Goal: Task Accomplishment & Management: Manage account settings

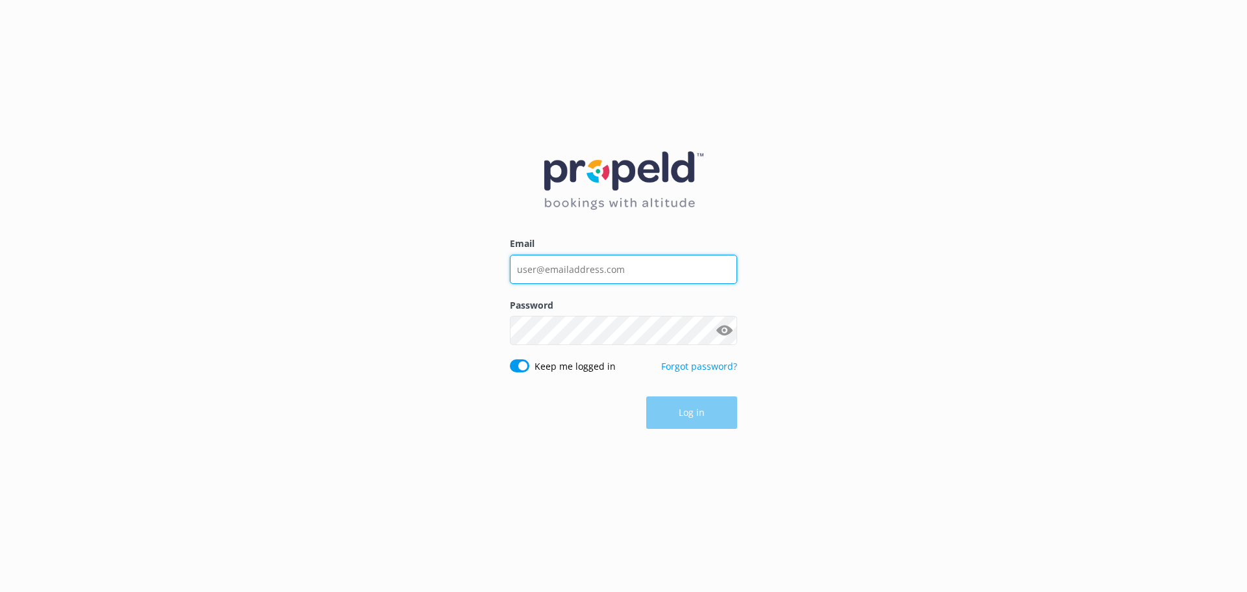
click at [559, 264] on input "Email" at bounding box center [623, 269] width 227 height 29
type input "[EMAIL_ADDRESS][DOMAIN_NAME]"
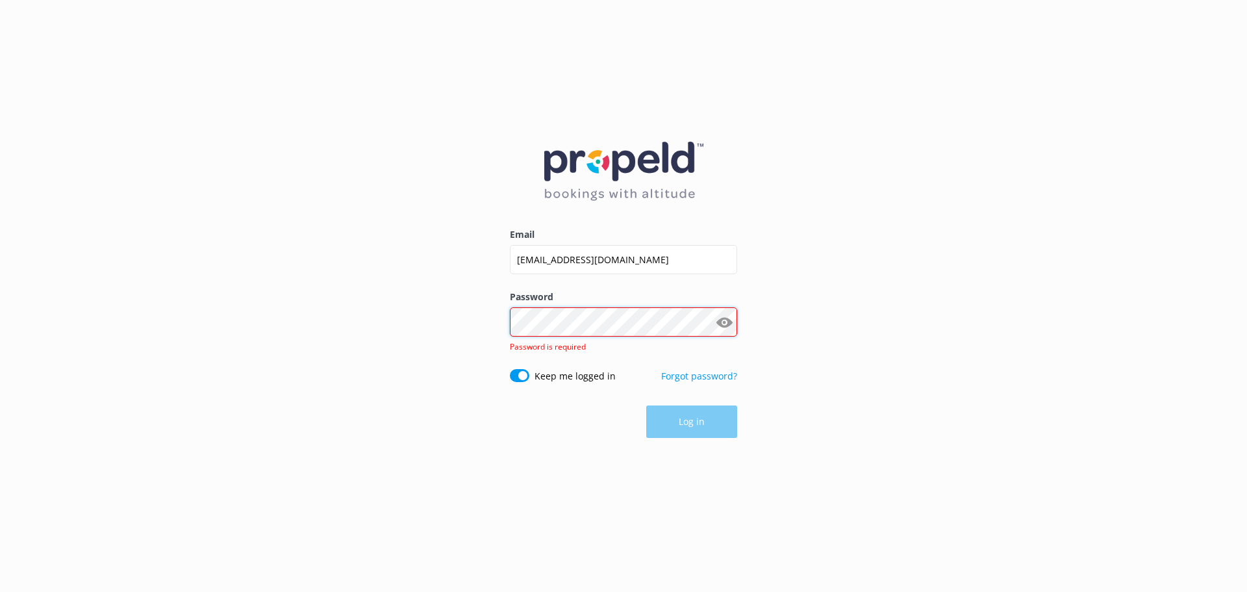
click at [595, 338] on div "Password Show password Password is required" at bounding box center [623, 329] width 227 height 79
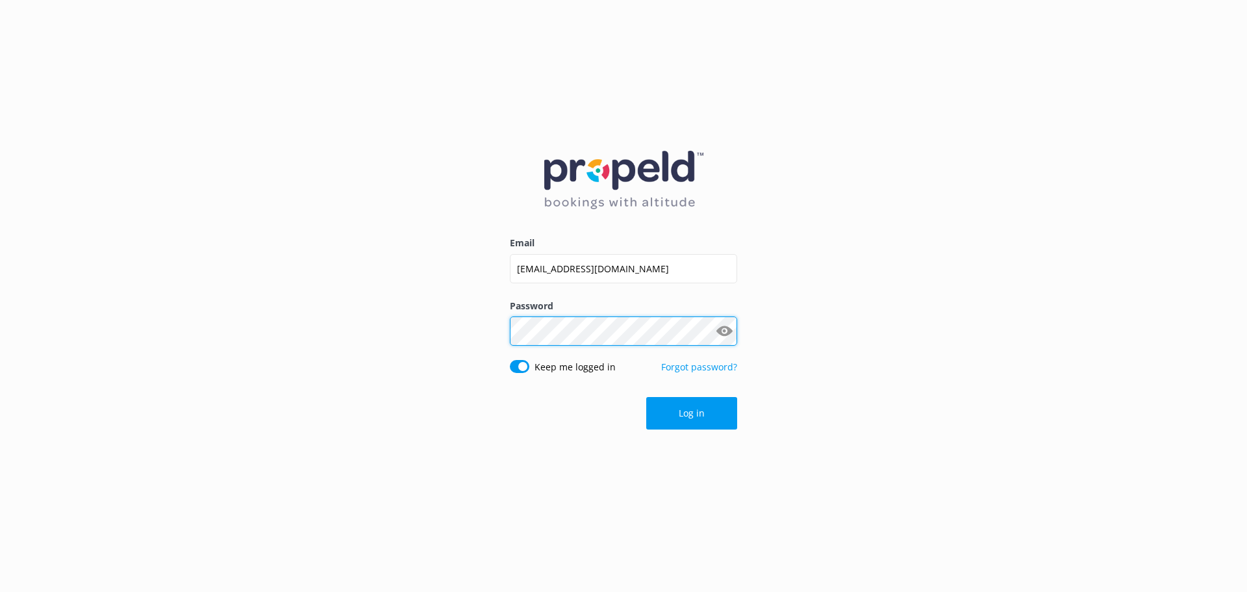
click button "Log in" at bounding box center [691, 413] width 91 height 32
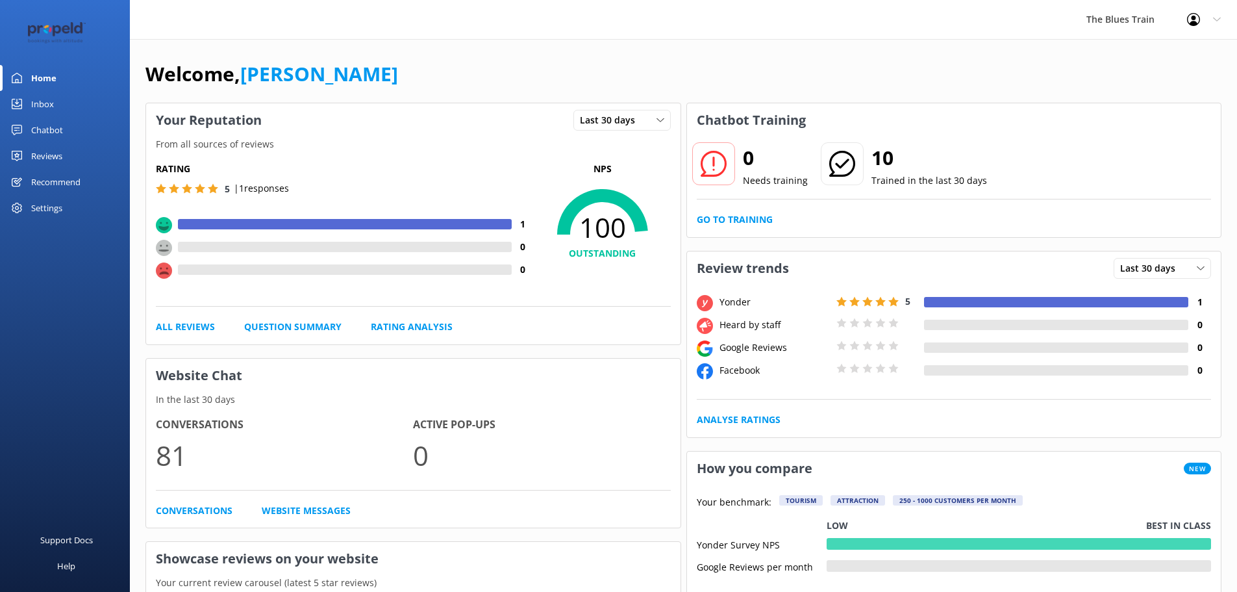
click at [42, 101] on div "Inbox" at bounding box center [42, 104] width 23 height 26
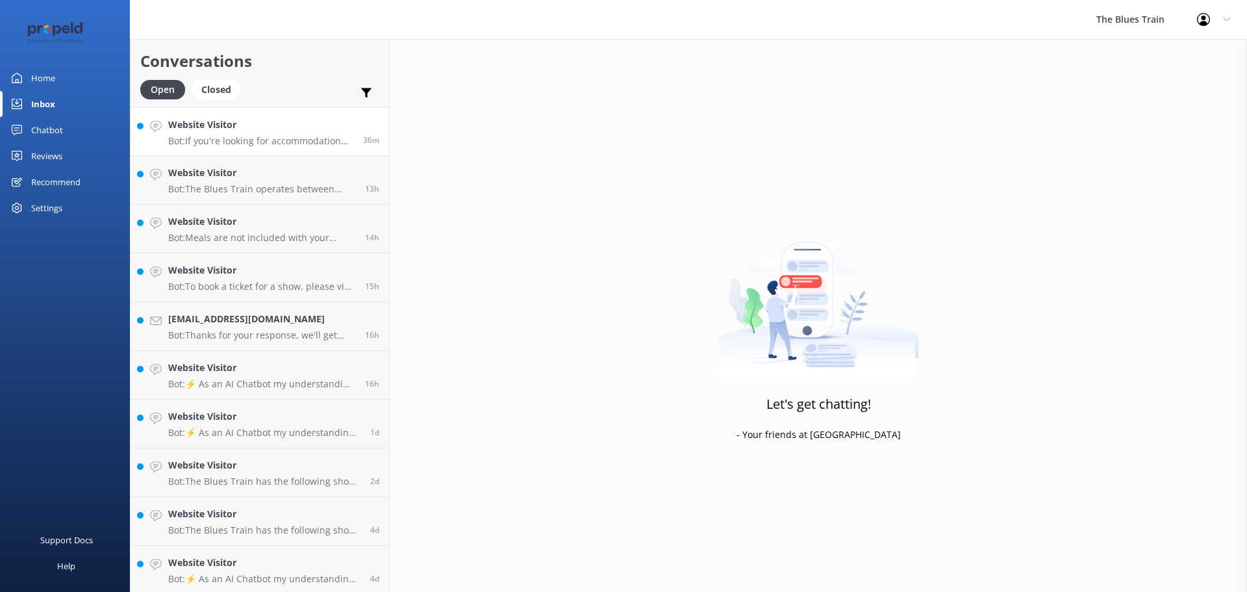
click at [297, 142] on p "Bot: If you're looking for accommodation near The Blues Train, you can check ou…" at bounding box center [260, 141] width 185 height 12
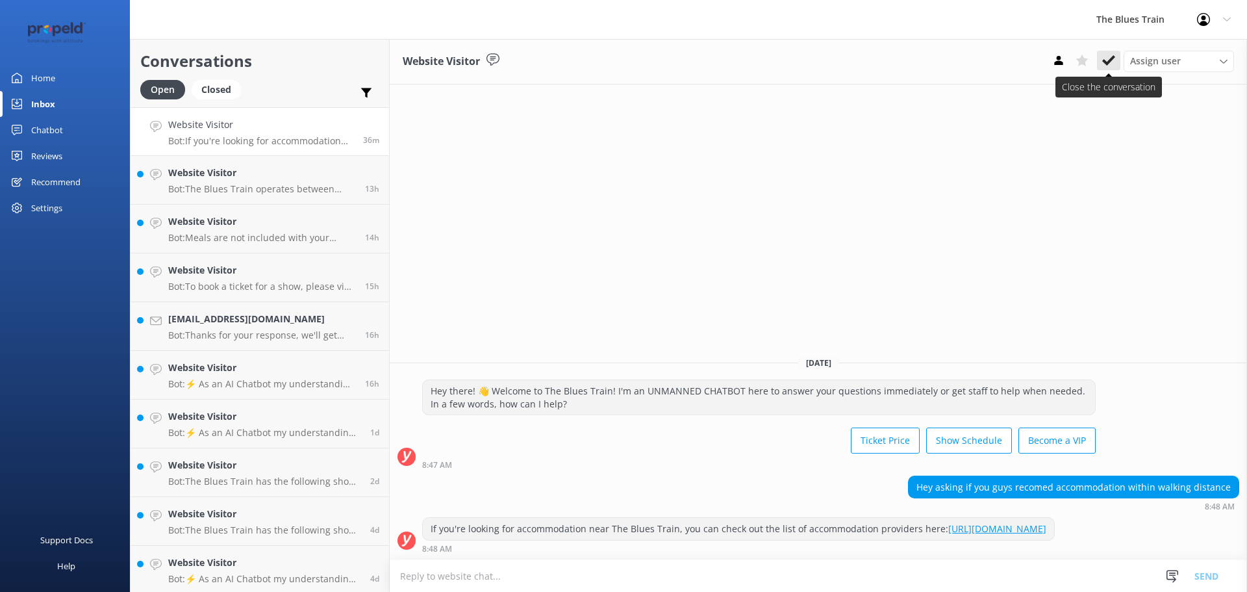
click at [1115, 64] on button at bounding box center [1108, 60] width 23 height 19
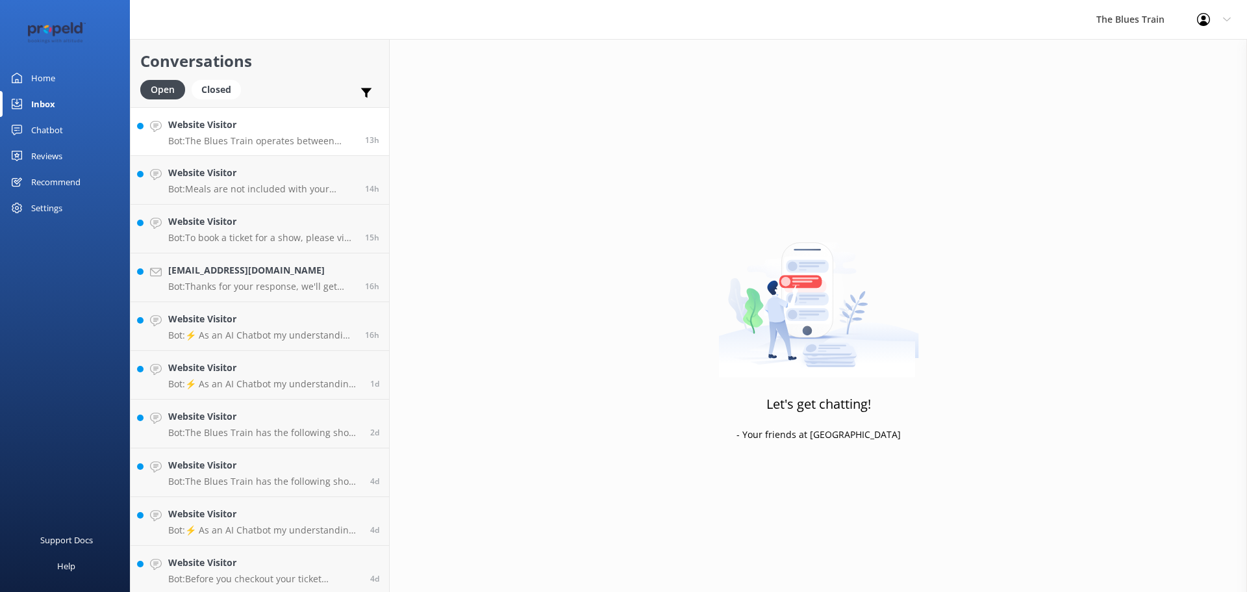
click at [301, 138] on p "Bot: The Blues Train operates between October and May, mostly on Saturdays and …" at bounding box center [261, 141] width 187 height 12
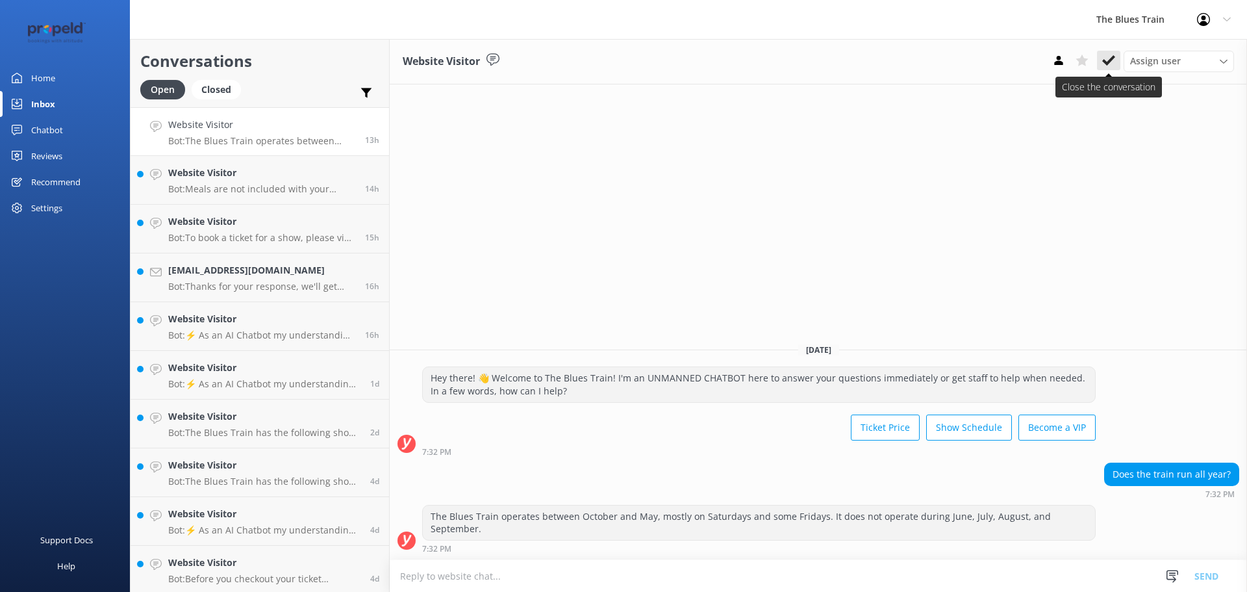
click at [1105, 59] on icon at bounding box center [1108, 60] width 13 height 13
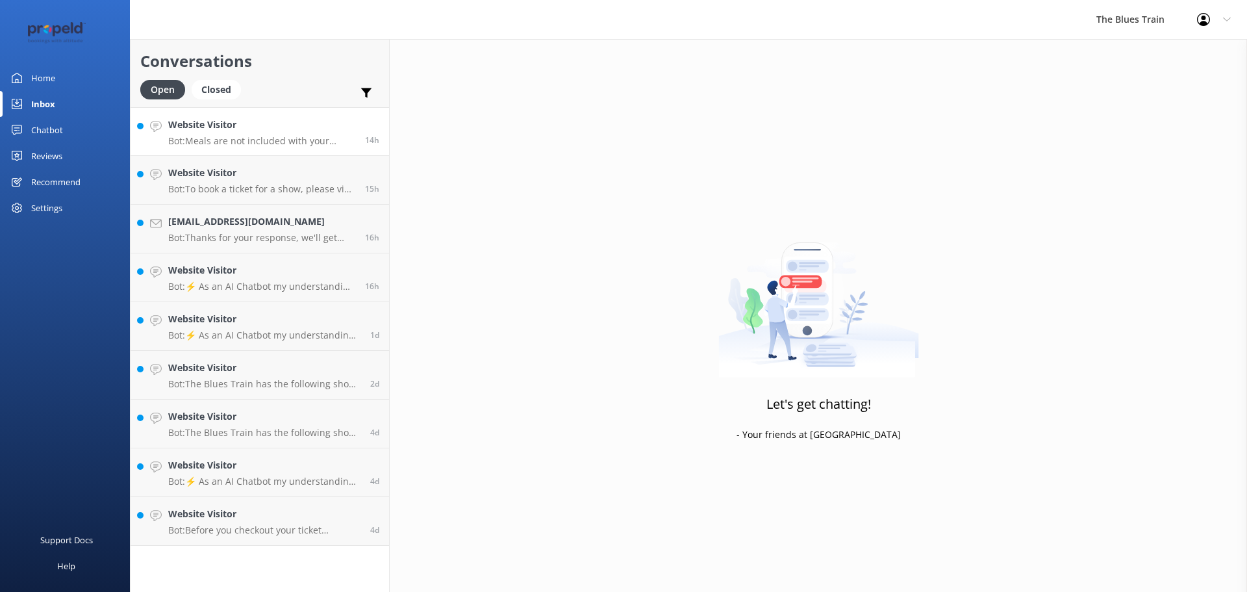
click at [322, 135] on p "Bot: Meals are not included with your ticket. However, your ticket does include…" at bounding box center [261, 141] width 187 height 12
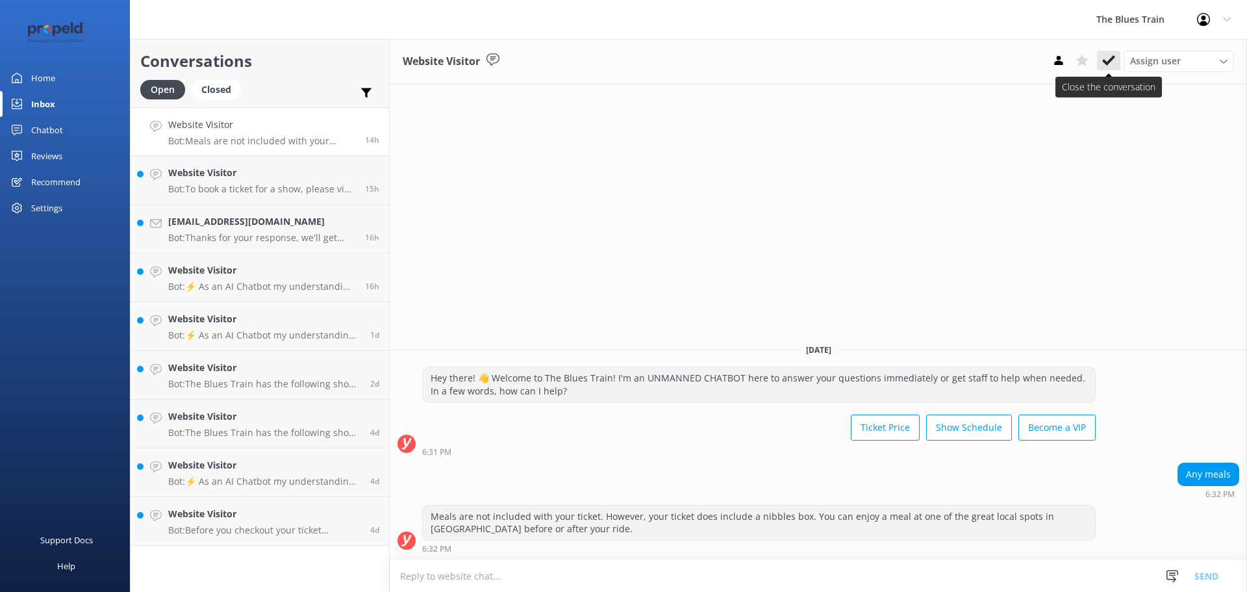
click at [1107, 63] on use at bounding box center [1108, 60] width 13 height 10
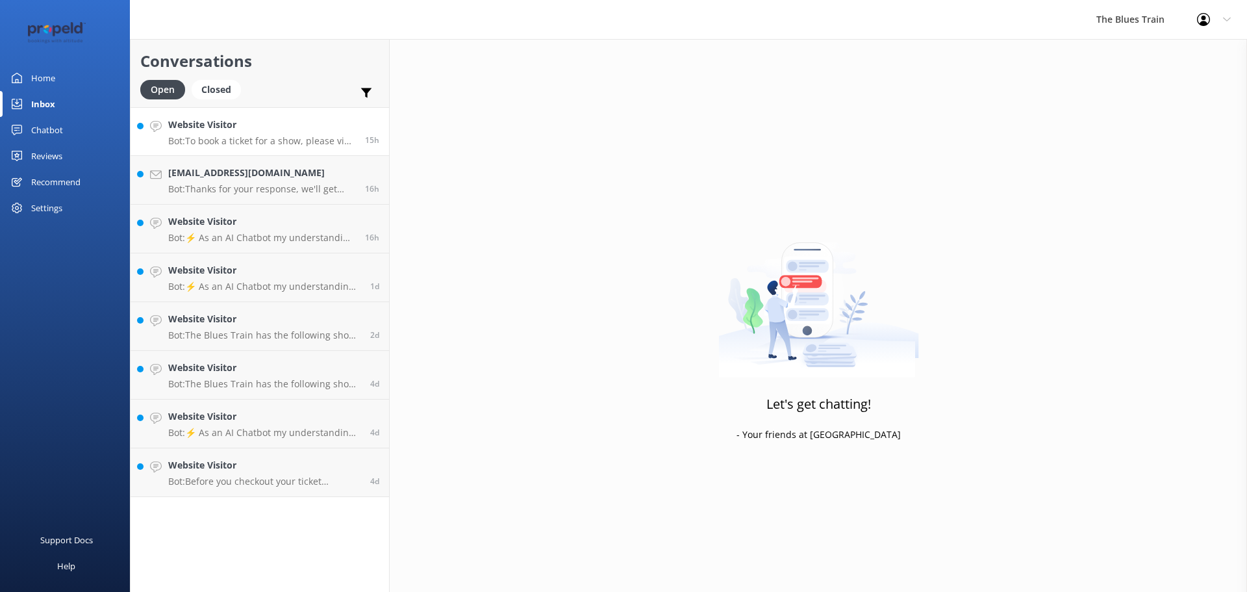
click at [268, 131] on h4 "Website Visitor" at bounding box center [261, 125] width 187 height 14
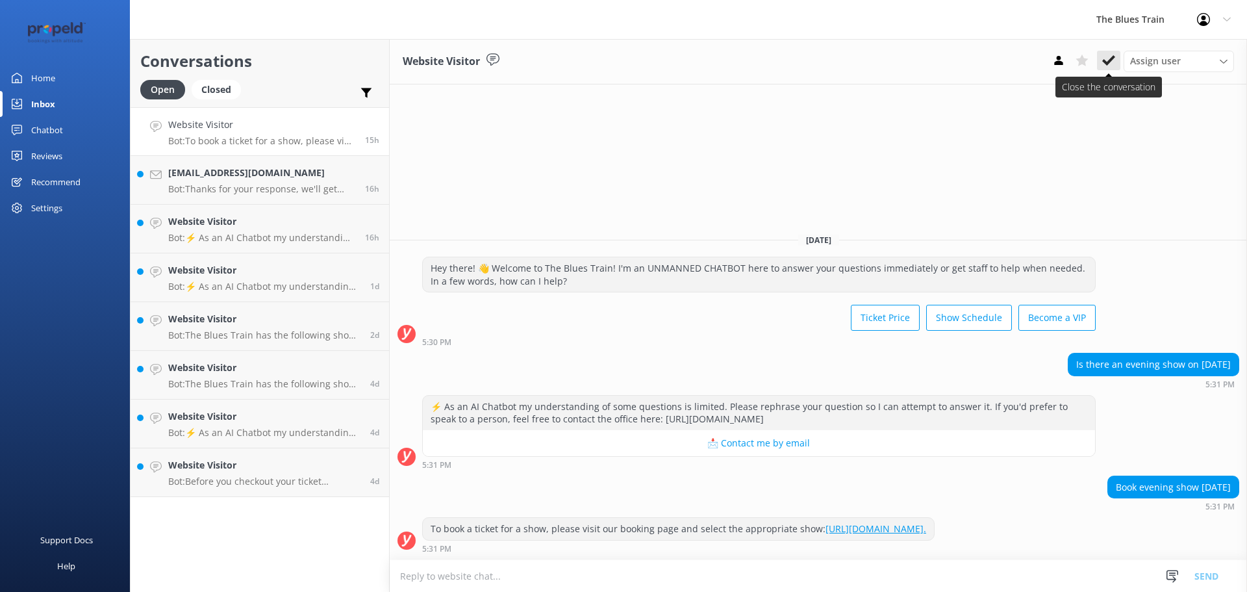
click at [1108, 64] on use at bounding box center [1108, 60] width 13 height 10
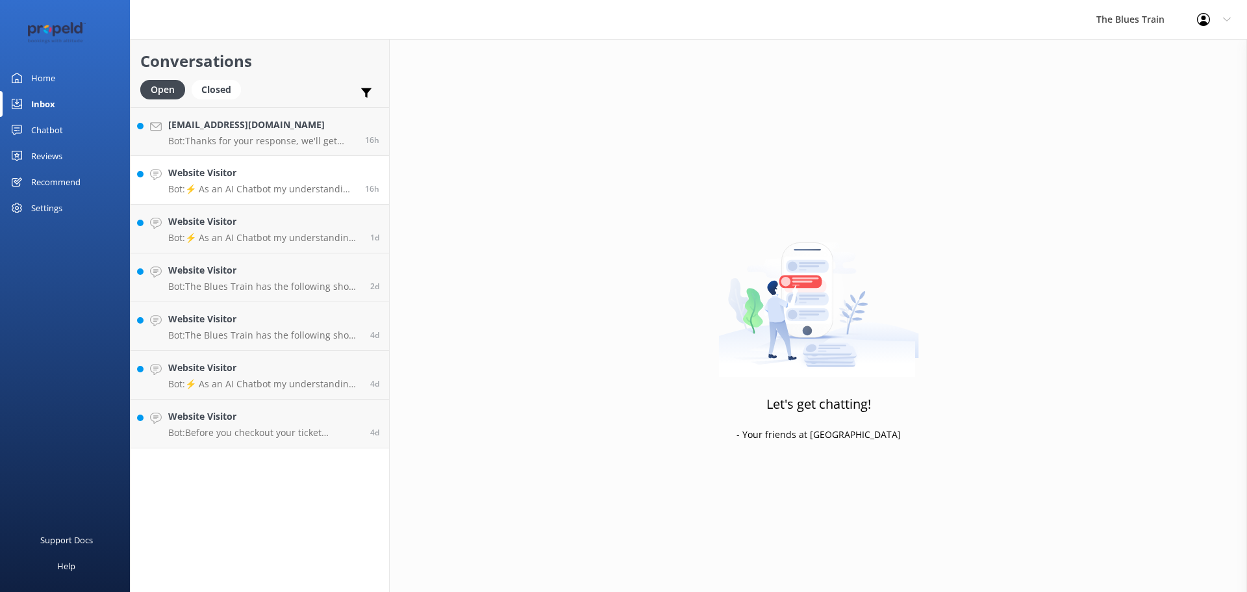
click at [323, 167] on h4 "Website Visitor" at bounding box center [261, 173] width 187 height 14
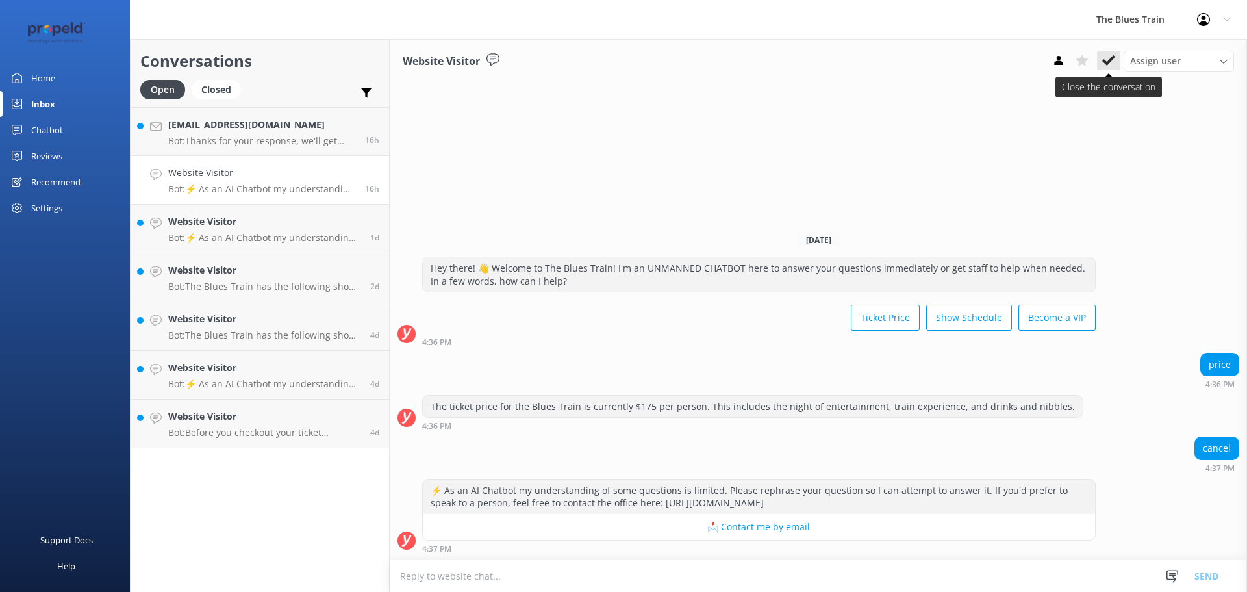
click at [1108, 60] on use at bounding box center [1108, 60] width 13 height 10
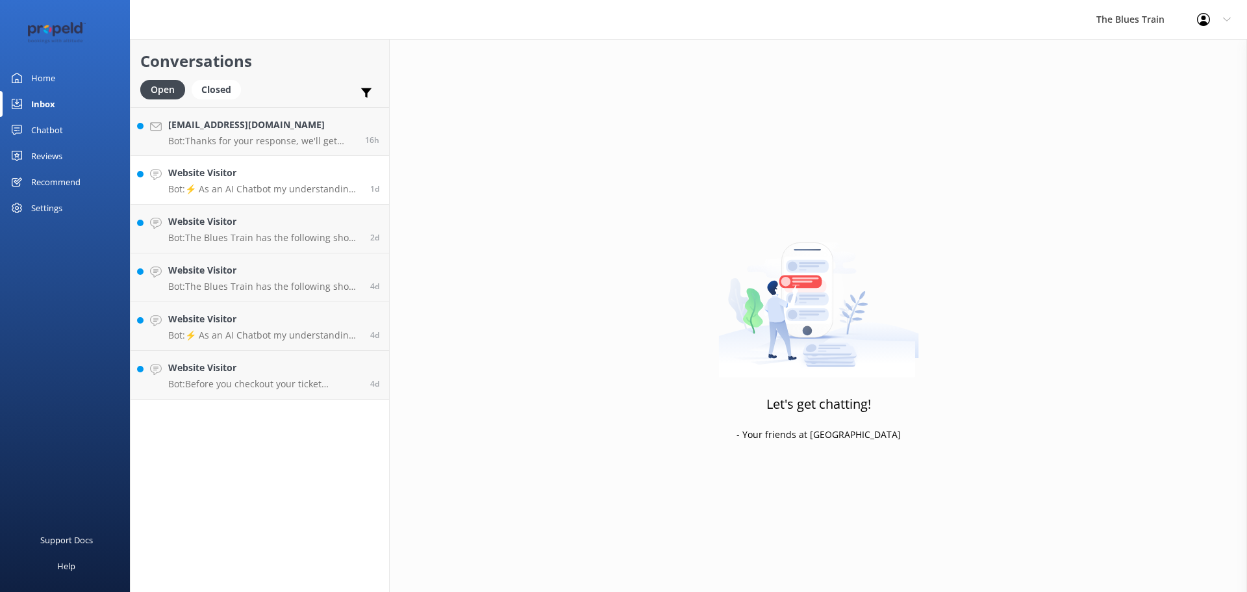
click at [332, 184] on p "Bot: ⚡ As an AI Chatbot my understanding of some questions is limited. Please r…" at bounding box center [264, 189] width 192 height 12
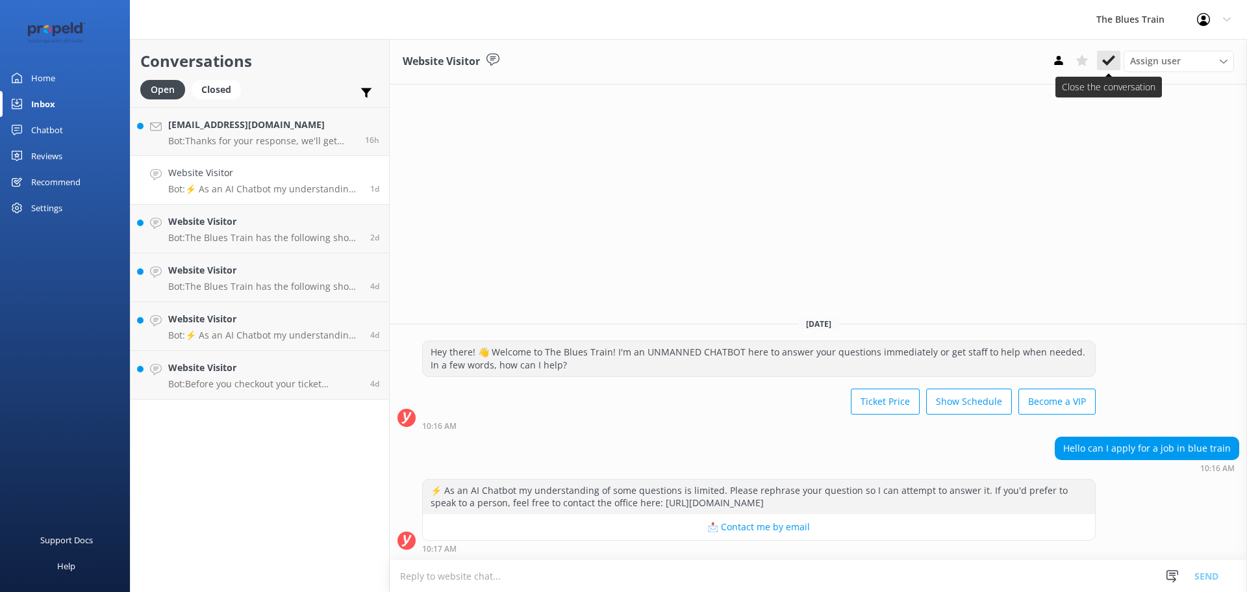
click at [1110, 53] on button at bounding box center [1108, 60] width 23 height 19
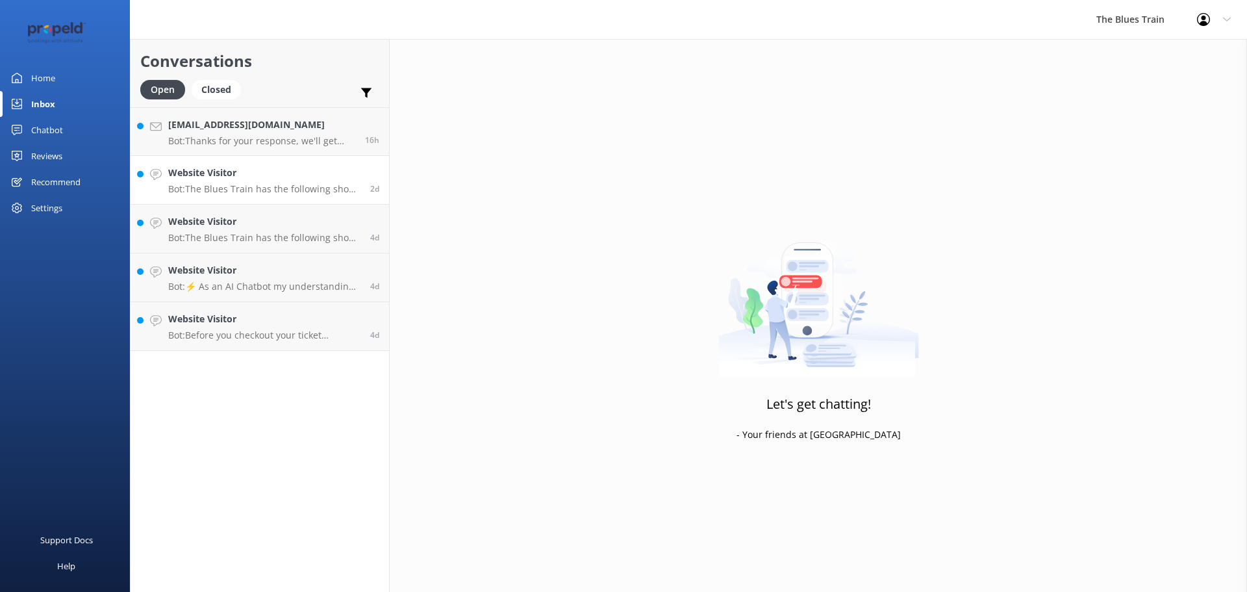
click at [314, 184] on p "Bot: The Blues Train has the following shows scheduled: - [DATE]: Saturdays on …" at bounding box center [264, 189] width 192 height 12
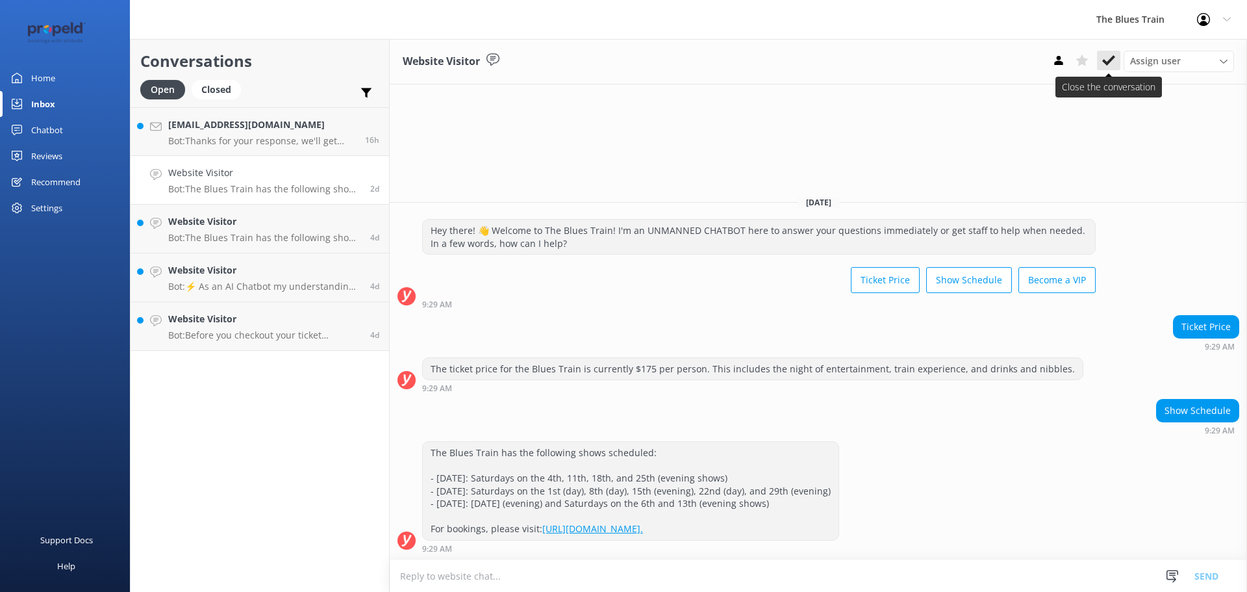
click at [1111, 57] on icon at bounding box center [1108, 60] width 13 height 13
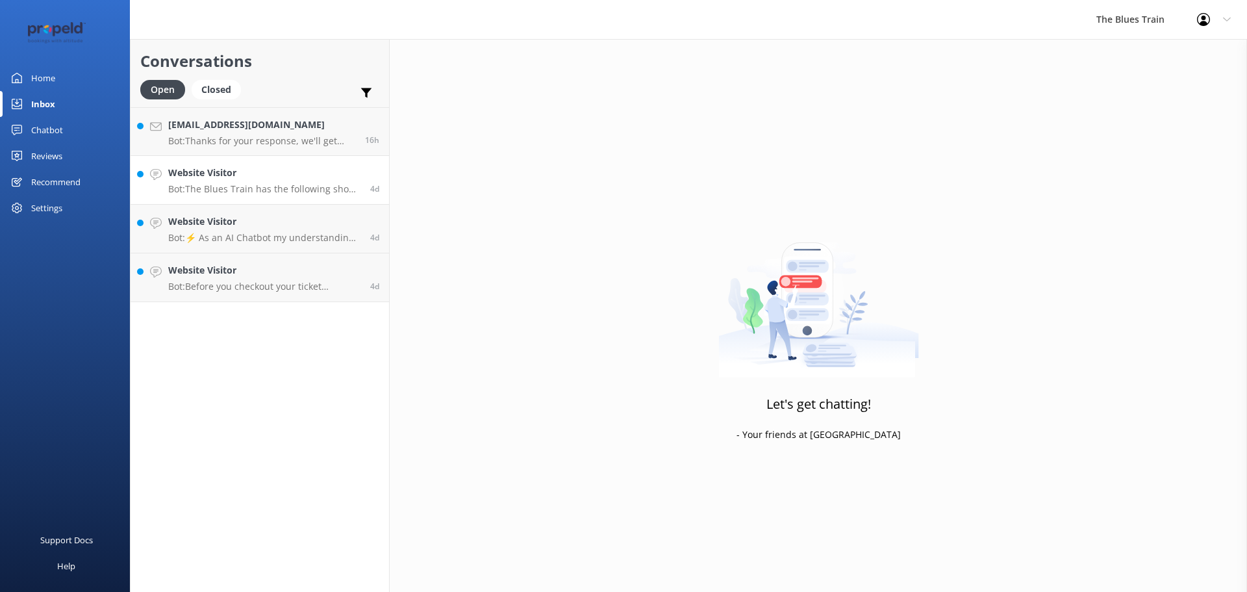
click at [286, 183] on p "Bot: The Blues Train has the following shows scheduled: - [DATE]: Saturdays on …" at bounding box center [264, 189] width 192 height 12
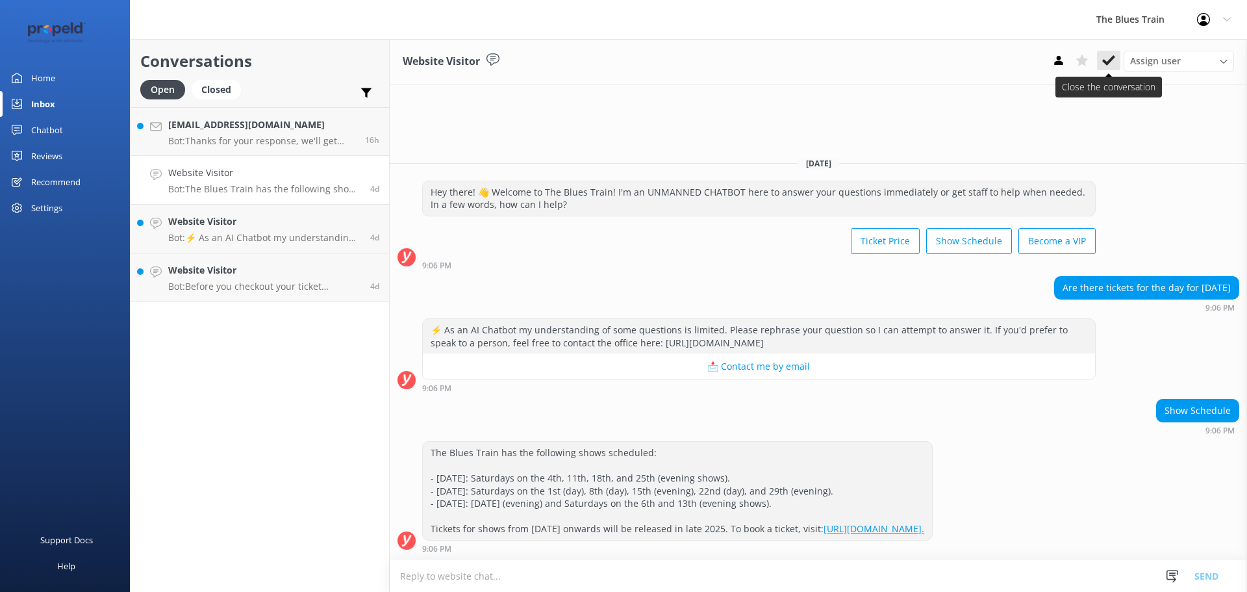
click at [1116, 64] on button at bounding box center [1108, 60] width 23 height 19
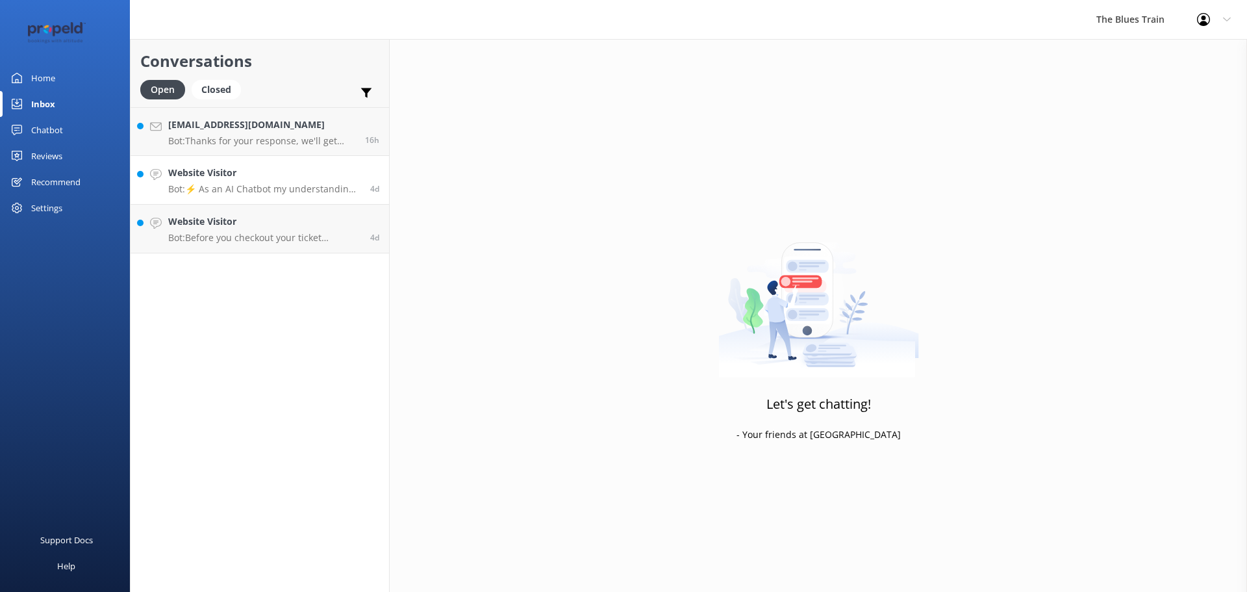
click at [325, 181] on div "Website Visitor Bot: ⚡ As an AI Chatbot my understanding of some questions is l…" at bounding box center [264, 180] width 192 height 29
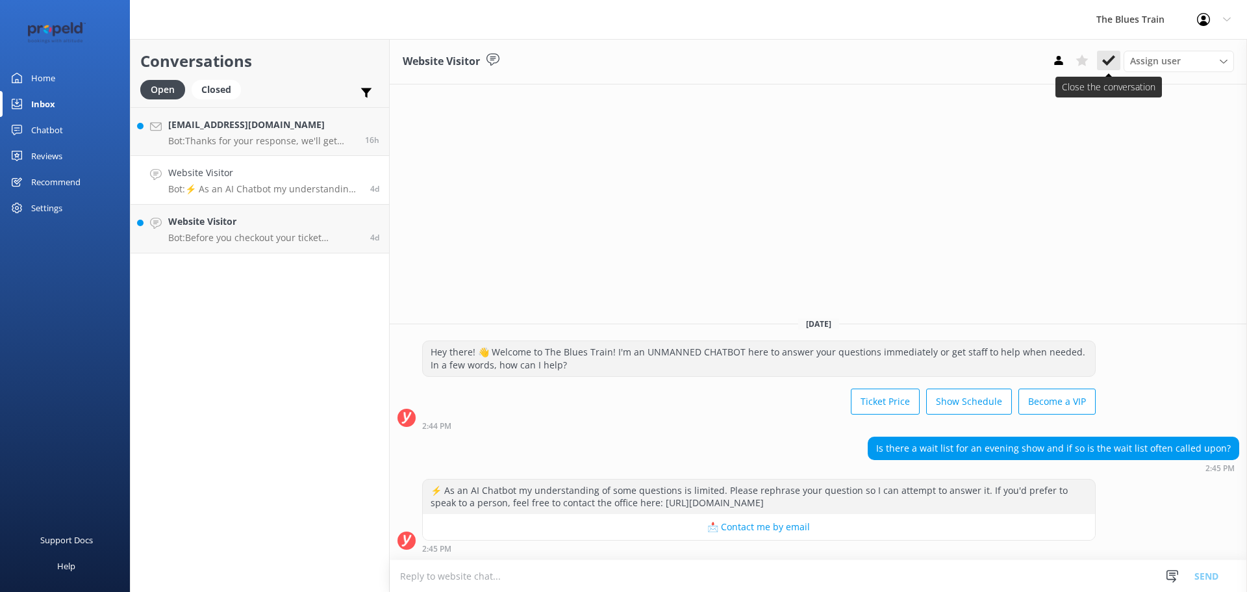
click at [1110, 66] on icon at bounding box center [1108, 60] width 13 height 13
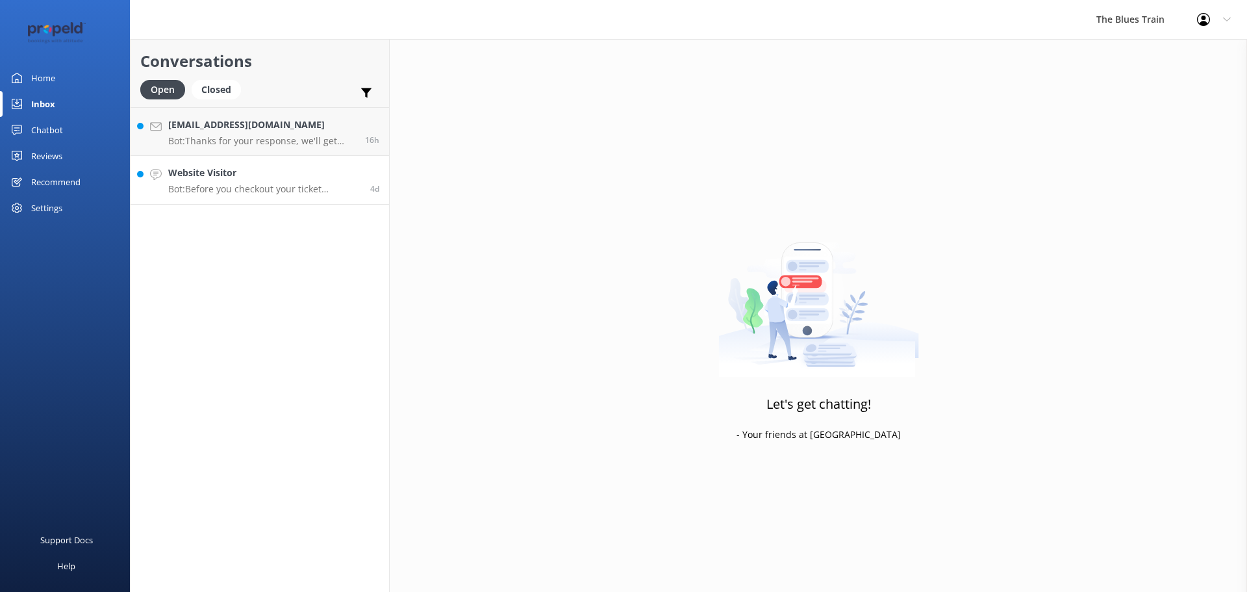
click at [294, 187] on p "Bot: Before you checkout your ticket purchase on the website, enter each of you…" at bounding box center [264, 189] width 192 height 12
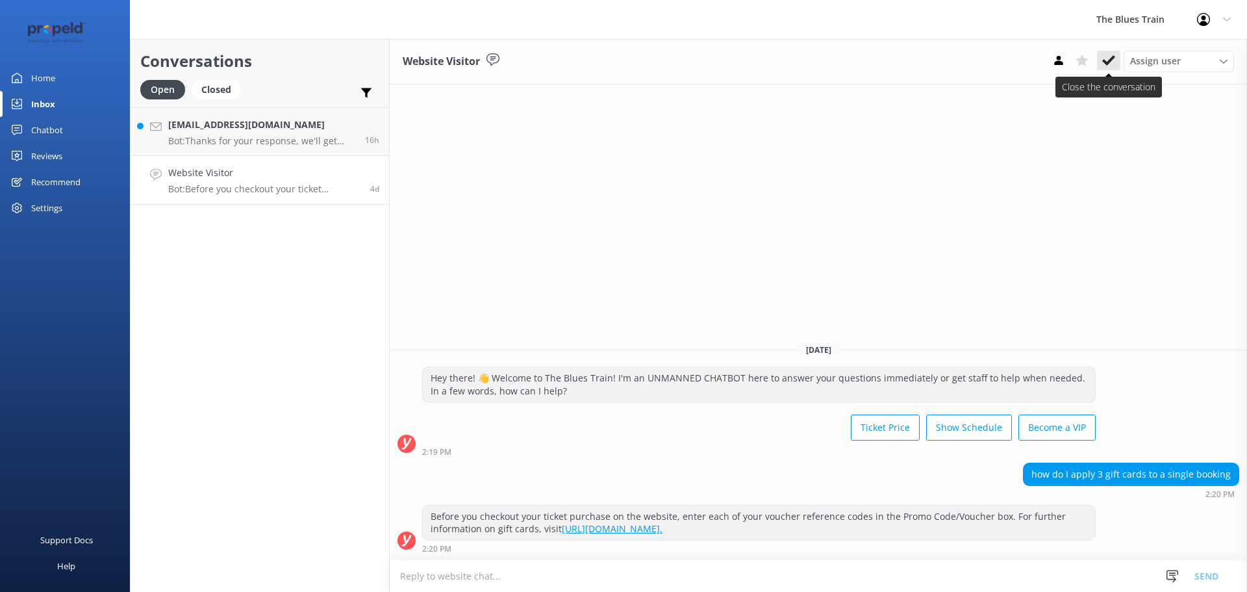
click at [1110, 65] on icon at bounding box center [1108, 60] width 13 height 13
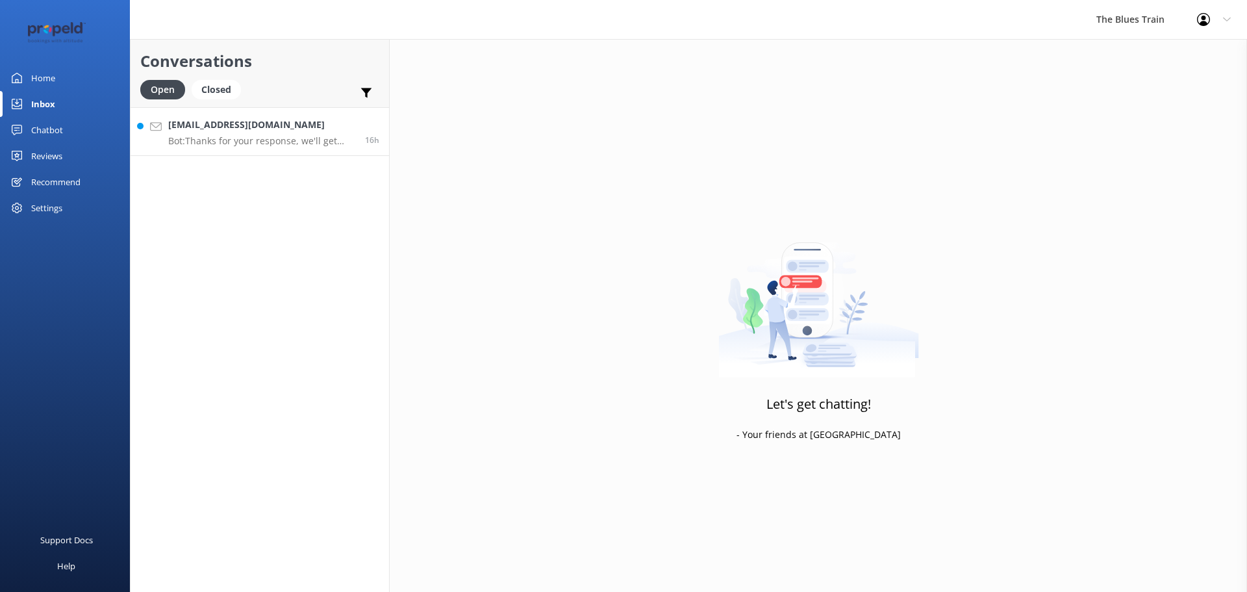
click at [252, 136] on p "Bot: Thanks for your response, we'll get back to you as soon as we can during o…" at bounding box center [261, 141] width 187 height 12
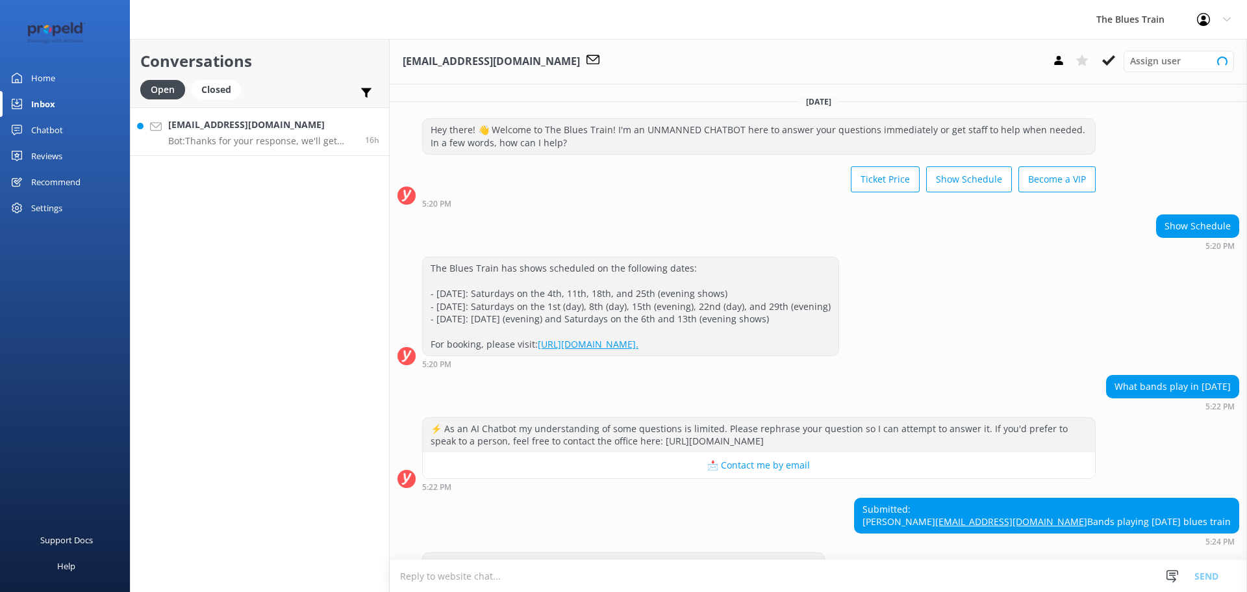
scroll to position [60, 0]
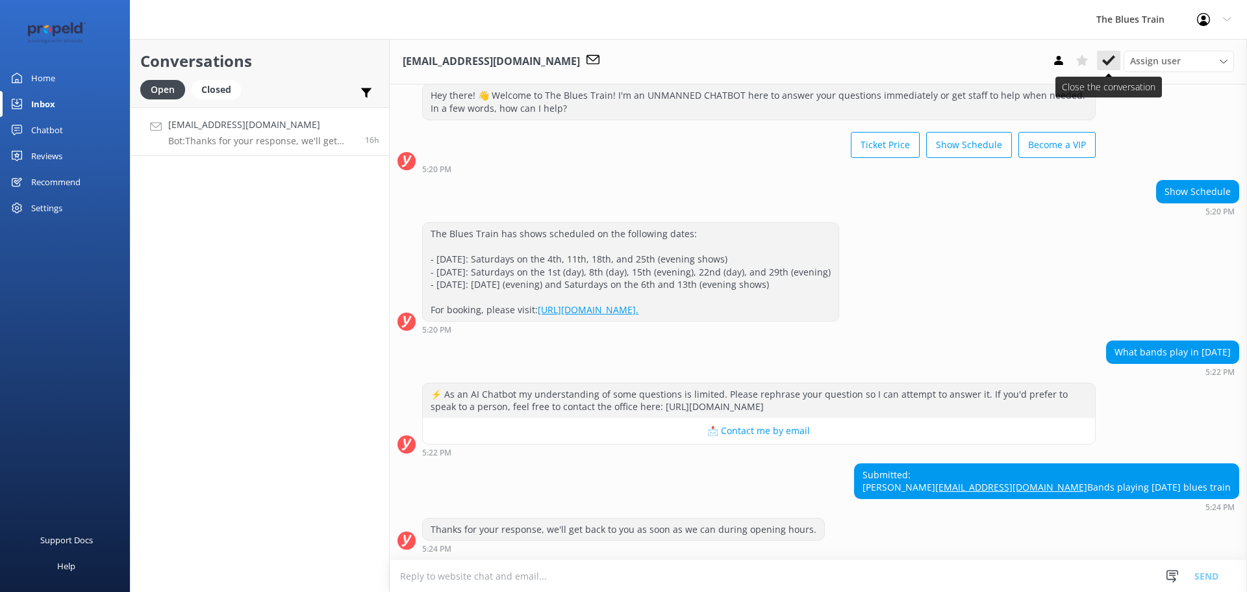
click at [1108, 60] on use at bounding box center [1108, 60] width 13 height 10
